Goal: Navigation & Orientation: Understand site structure

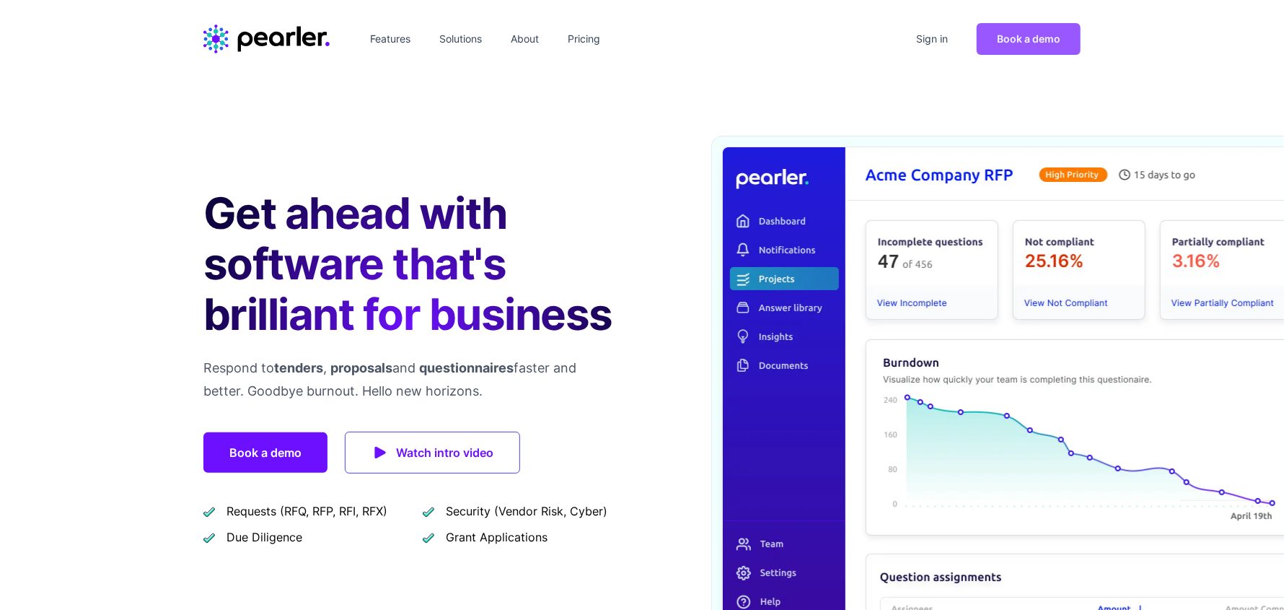
click at [1021, 41] on span "Book a demo" at bounding box center [1028, 38] width 63 height 12
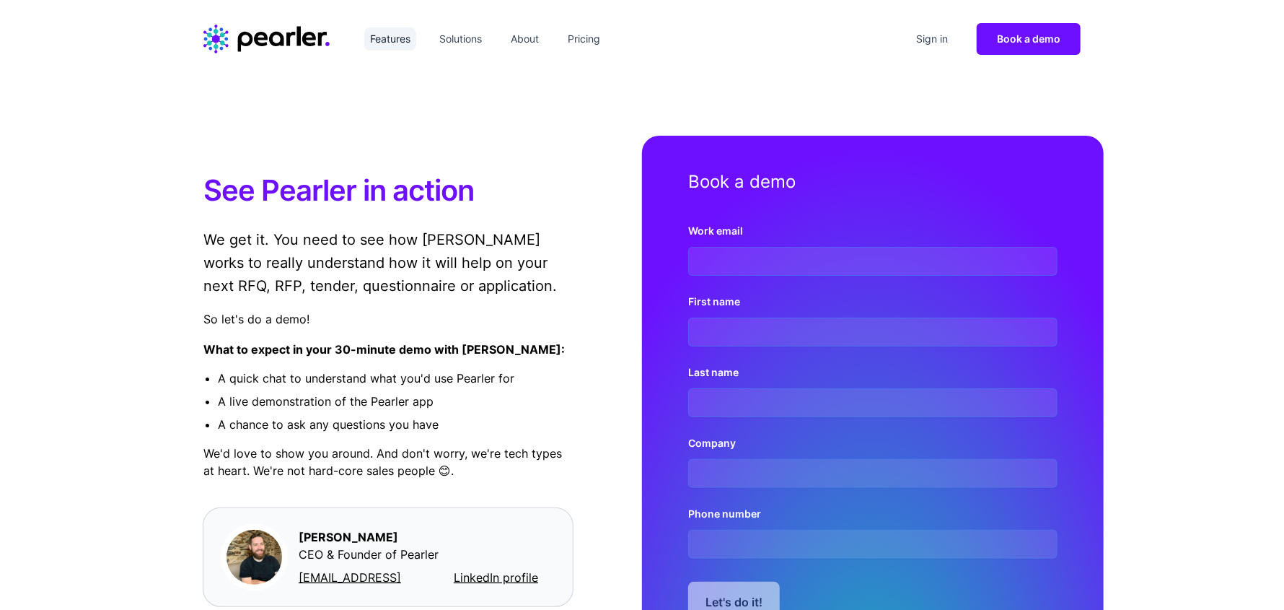
click at [391, 38] on link "Features" at bounding box center [390, 38] width 52 height 23
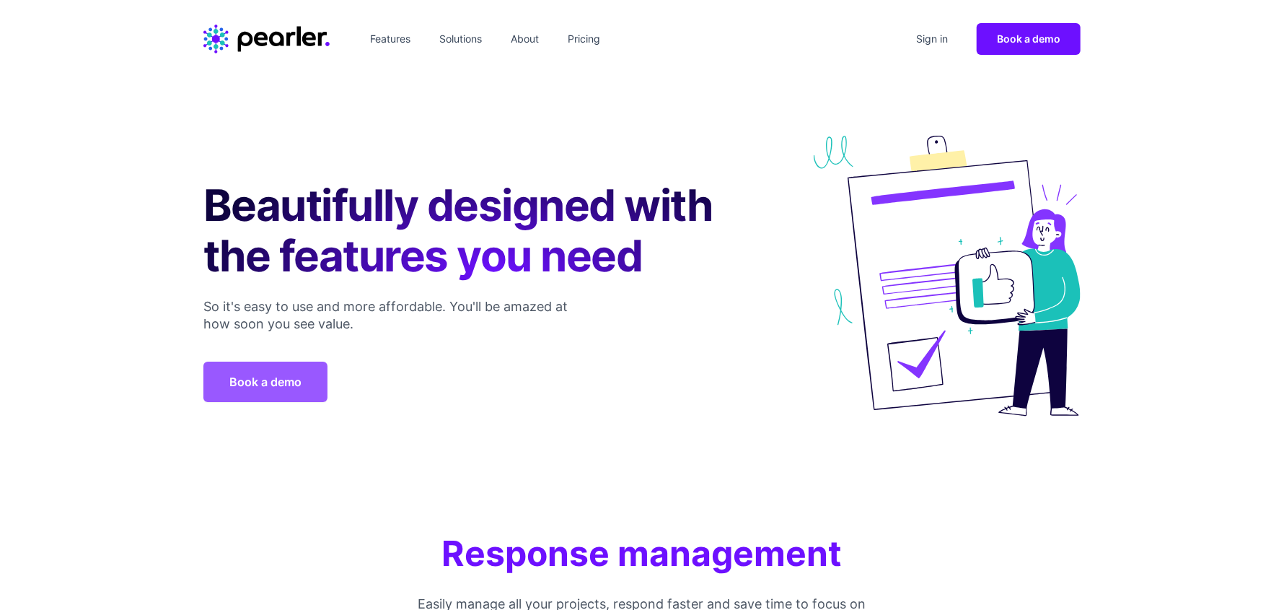
click at [241, 379] on link "Book a demo" at bounding box center [265, 381] width 124 height 40
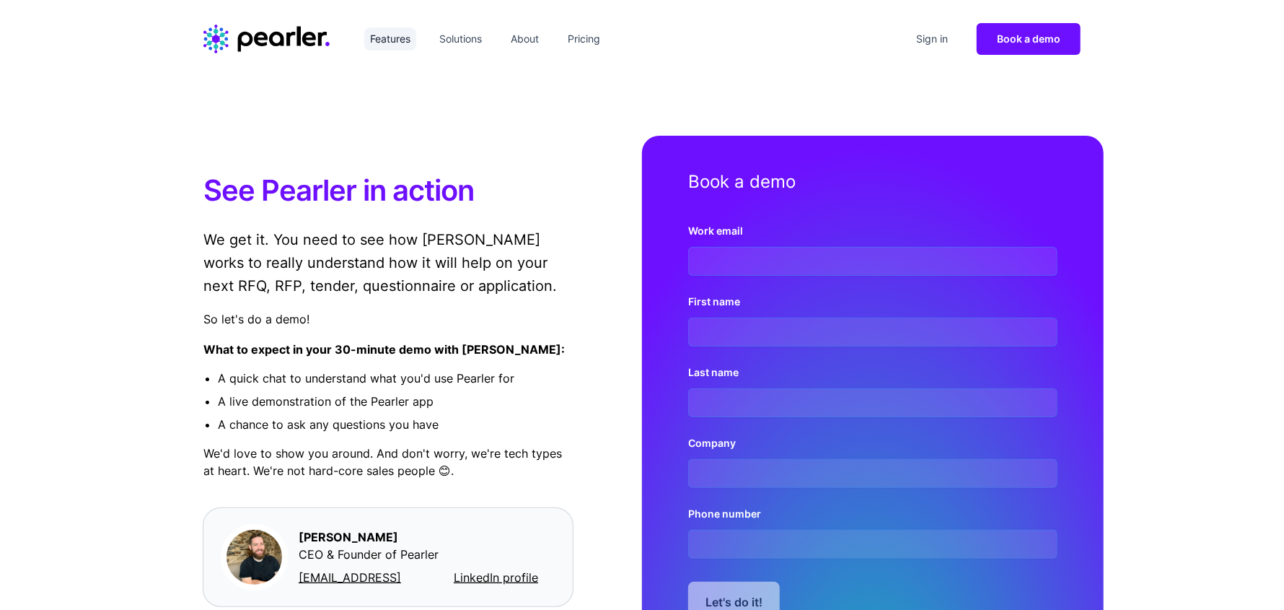
click at [387, 39] on link "Features" at bounding box center [390, 38] width 52 height 23
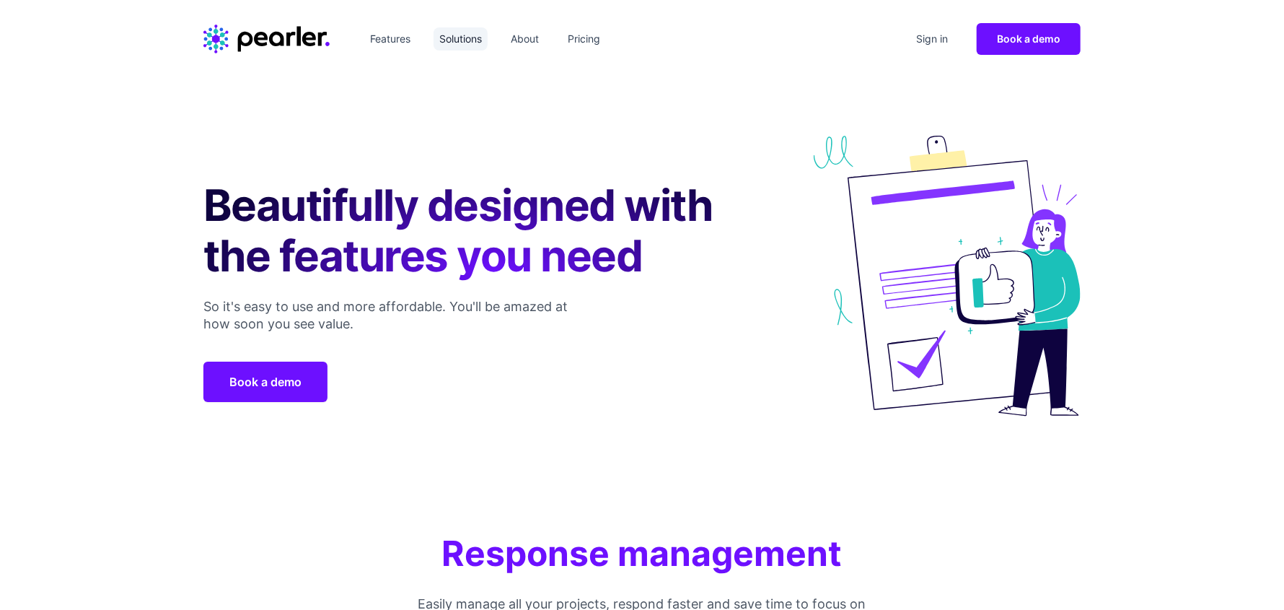
click at [488, 38] on link "Solutions" at bounding box center [461, 38] width 54 height 23
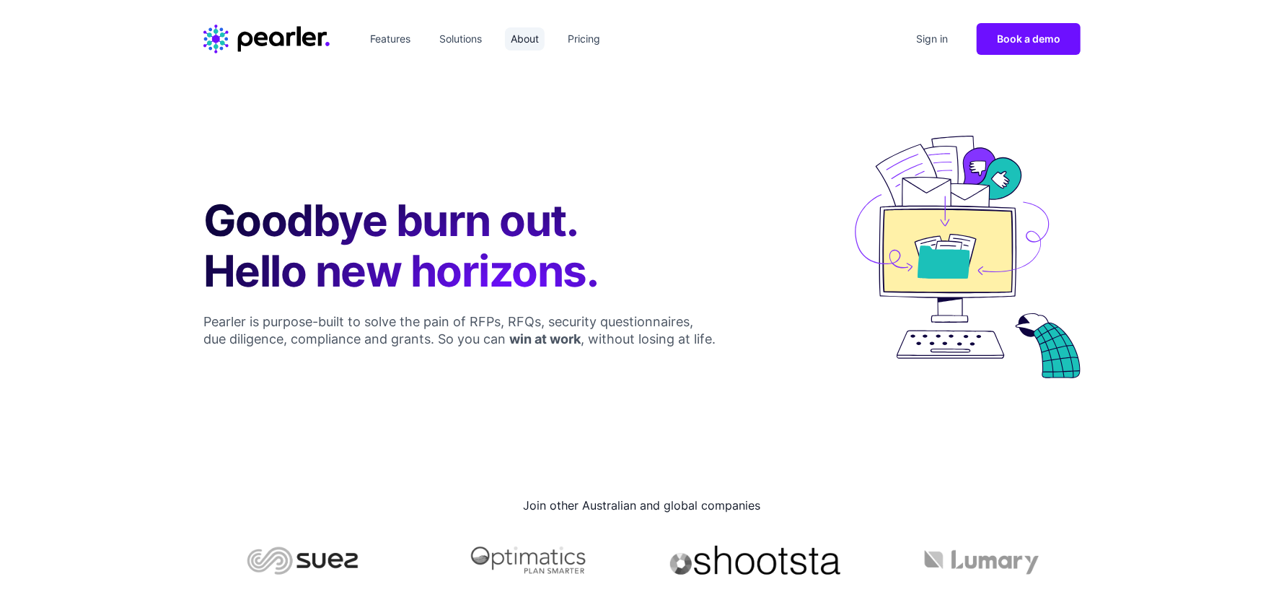
click at [526, 38] on link "About" at bounding box center [525, 38] width 40 height 23
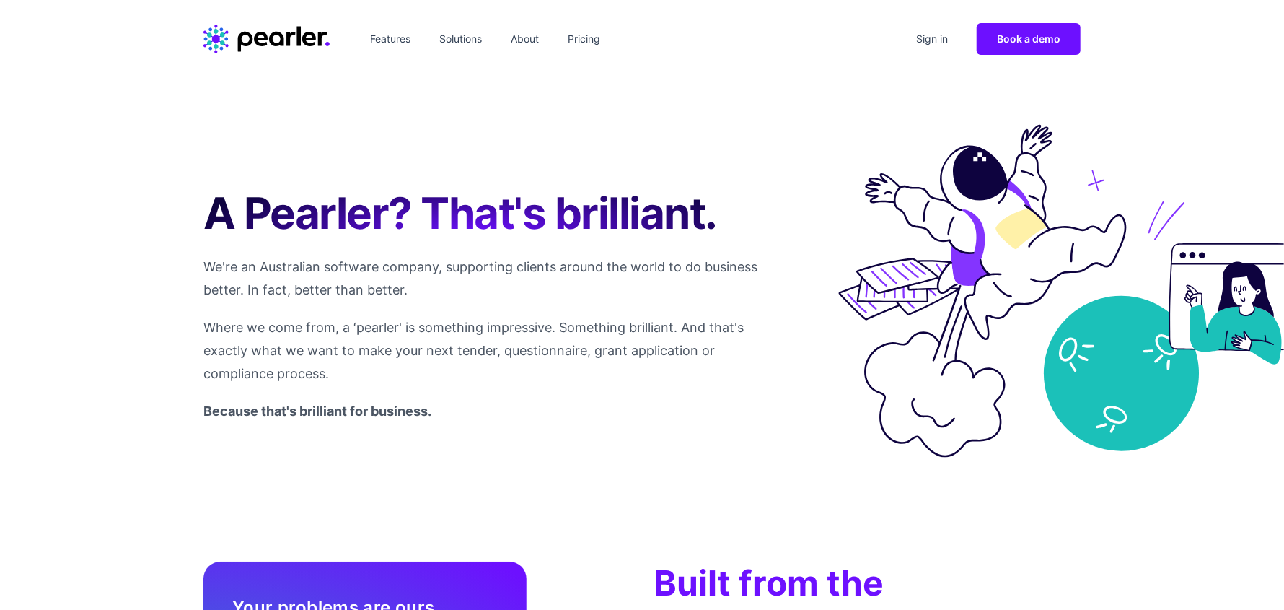
click at [684, 572] on h2 "Built from the inside out" at bounding box center [815, 604] width 323 height 87
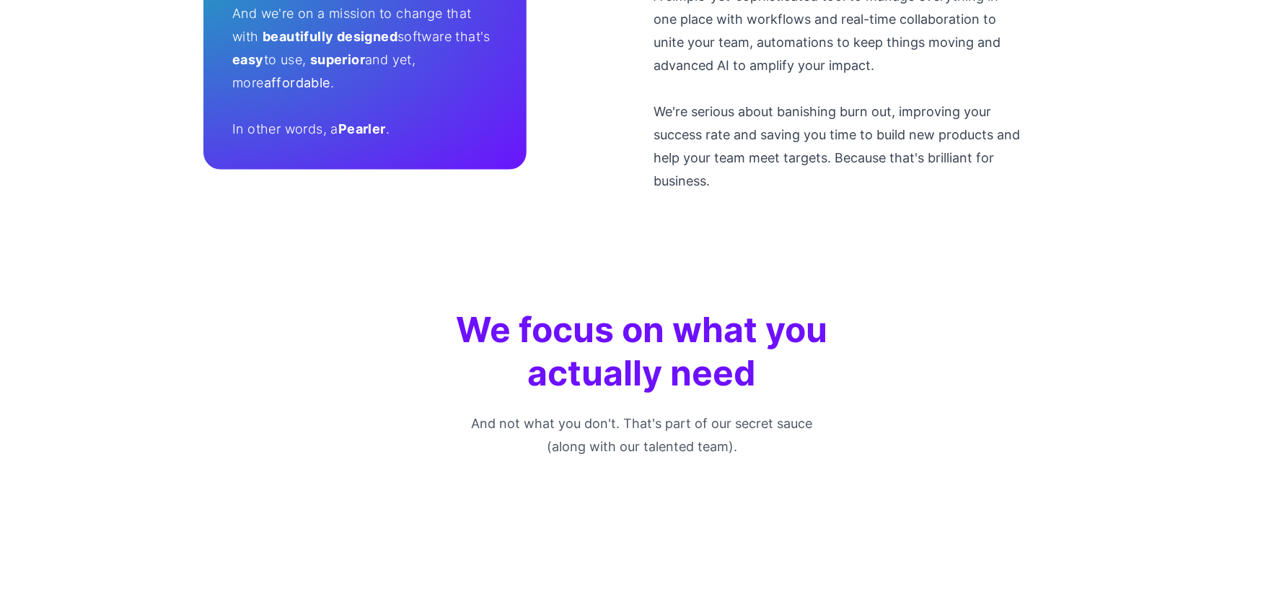
scroll to position [937, 0]
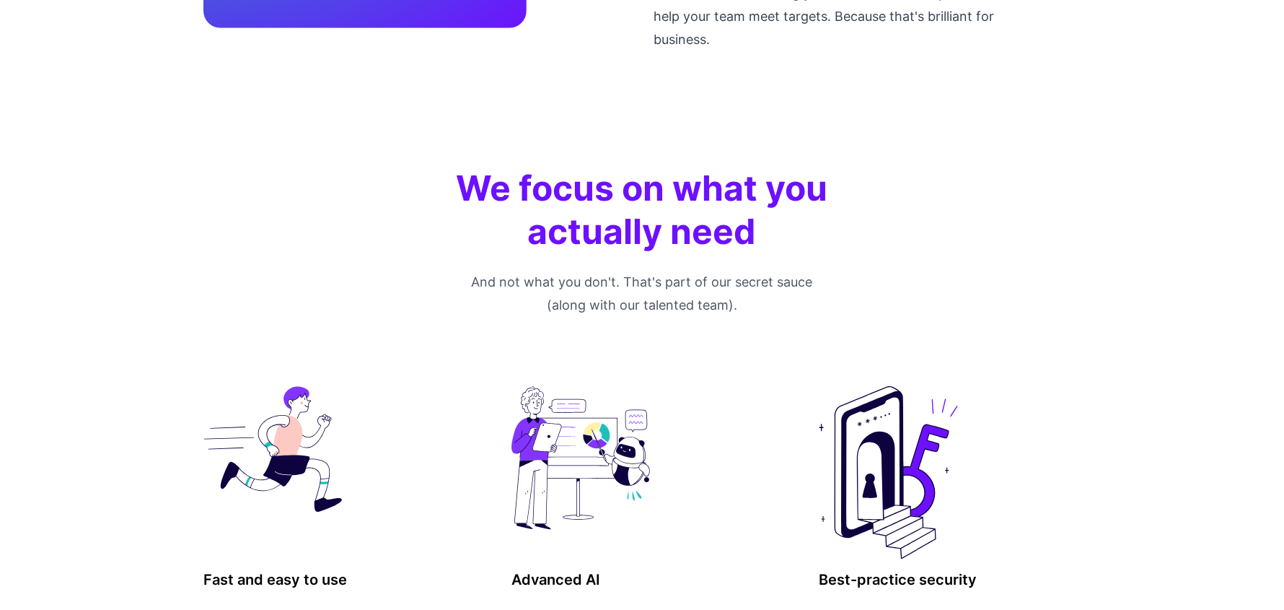
click at [696, 144] on div "We focus on what you actually need And not what you don't. That's part of our s…" at bounding box center [642, 441] width 1284 height 664
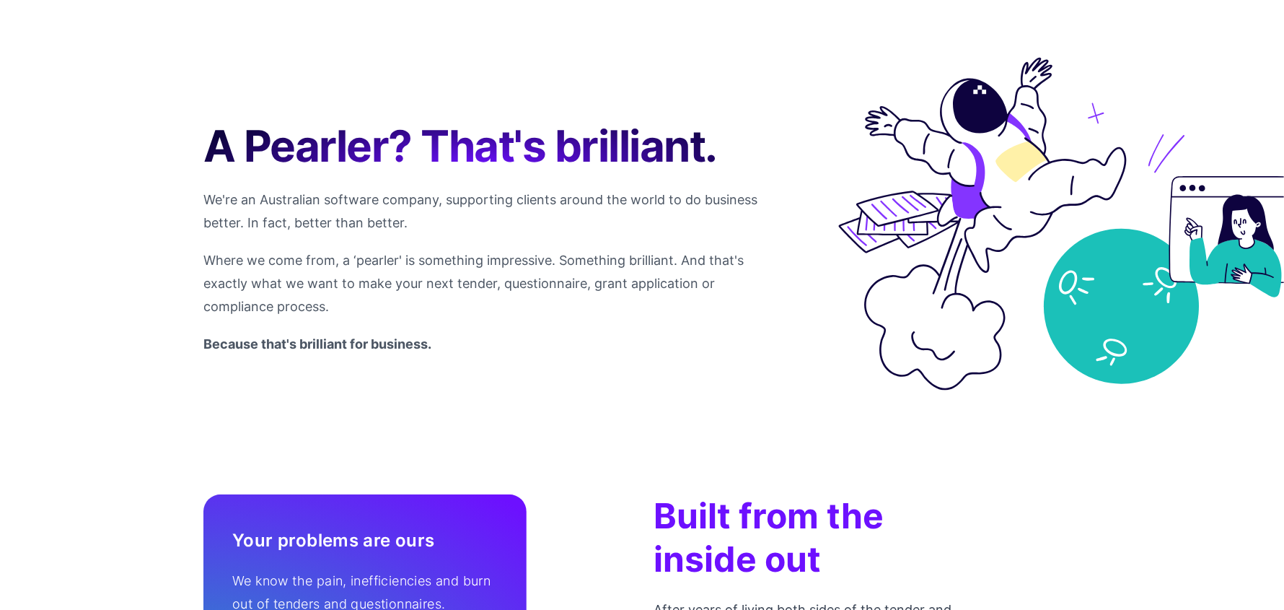
scroll to position [0, 0]
